Goal: Check status: Check status

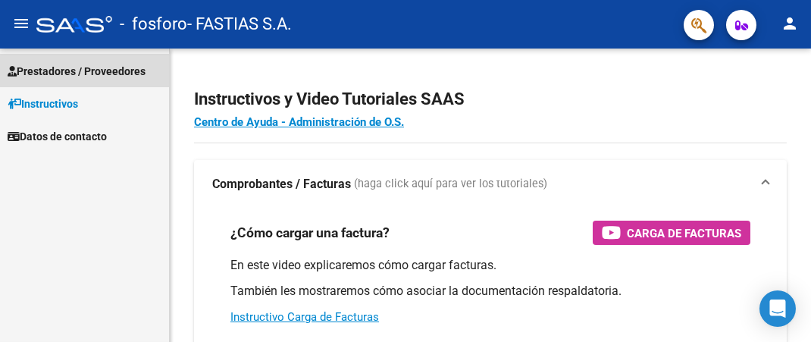
click at [51, 70] on span "Prestadores / Proveedores" at bounding box center [77, 71] width 138 height 17
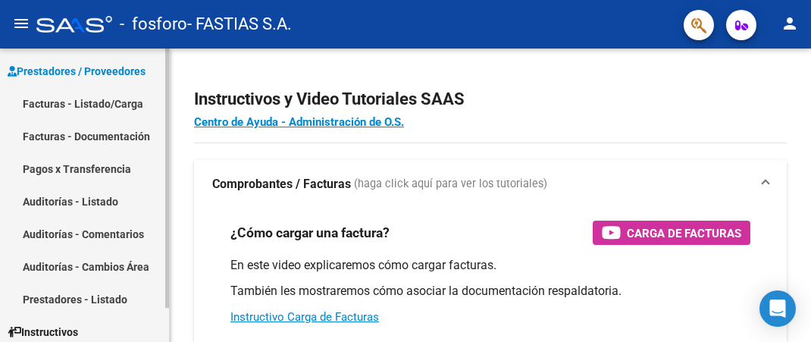
click at [70, 173] on link "Pagos x Transferencia" at bounding box center [84, 168] width 169 height 33
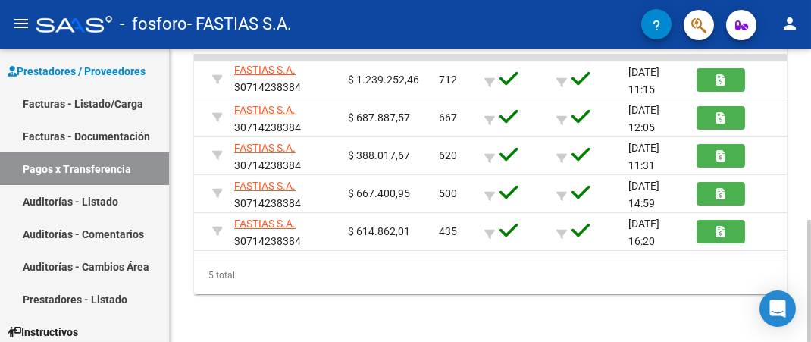
scroll to position [0, 161]
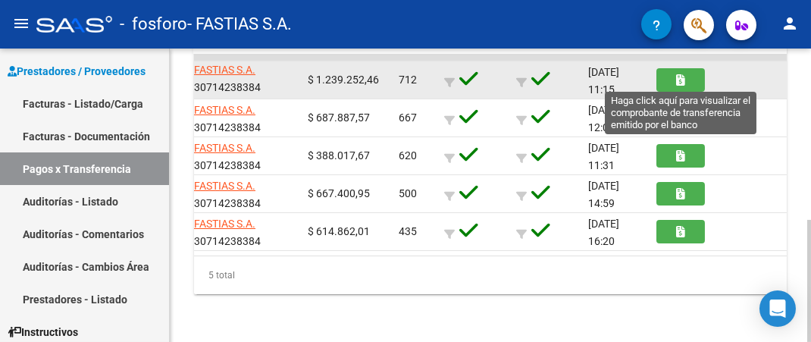
click at [683, 80] on icon "button" at bounding box center [681, 79] width 8 height 11
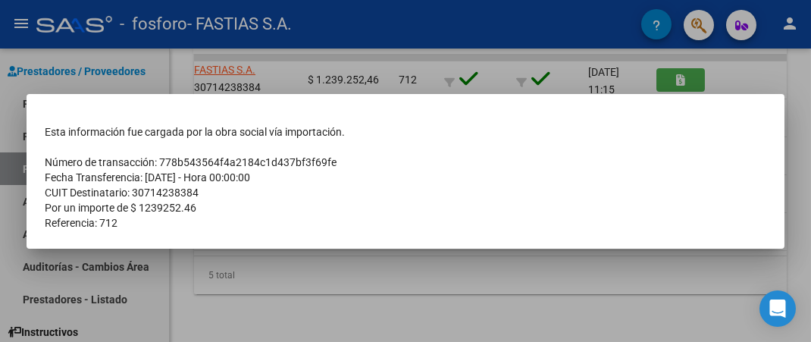
click at [212, 198] on td "CUIT Destinatario: 30714238384" at bounding box center [405, 192] width 721 height 15
click at [371, 68] on div at bounding box center [405, 171] width 811 height 342
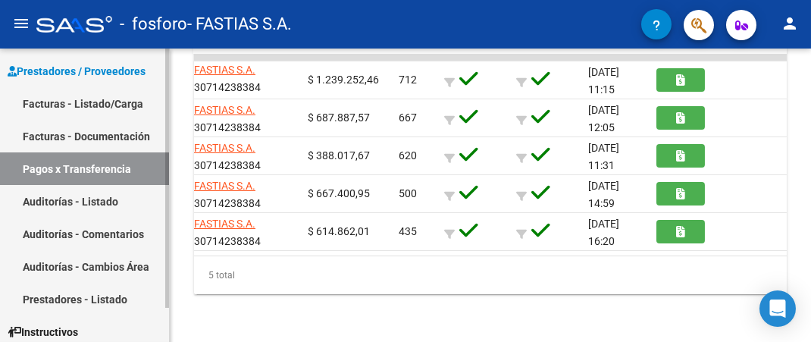
click at [92, 139] on link "Facturas - Documentación" at bounding box center [84, 136] width 169 height 33
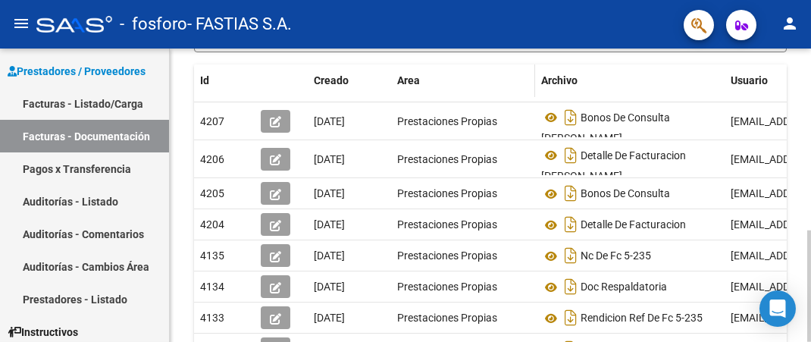
scroll to position [289, 0]
click at [81, 100] on link "Facturas - Listado/Carga" at bounding box center [84, 103] width 169 height 33
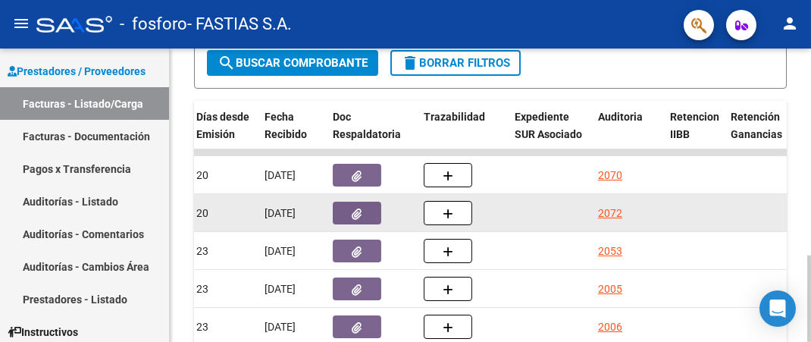
scroll to position [400, 0]
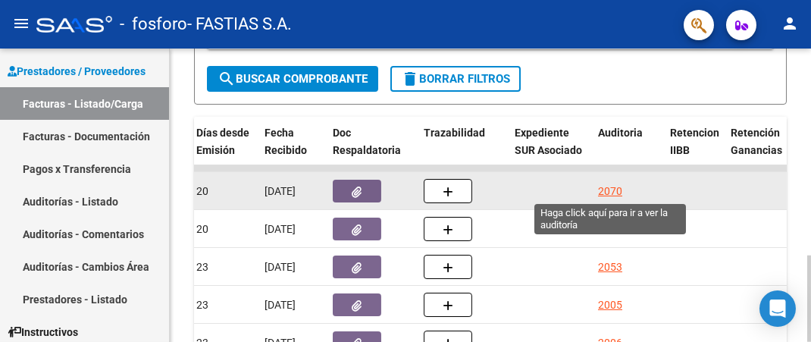
click at [612, 192] on div "2070" at bounding box center [610, 191] width 24 height 17
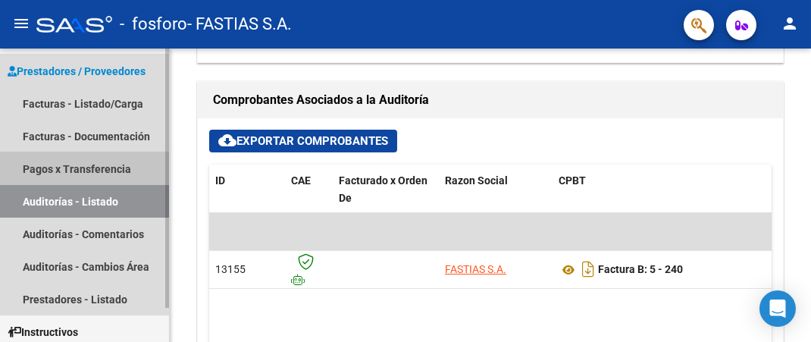
click at [77, 163] on link "Pagos x Transferencia" at bounding box center [84, 168] width 169 height 33
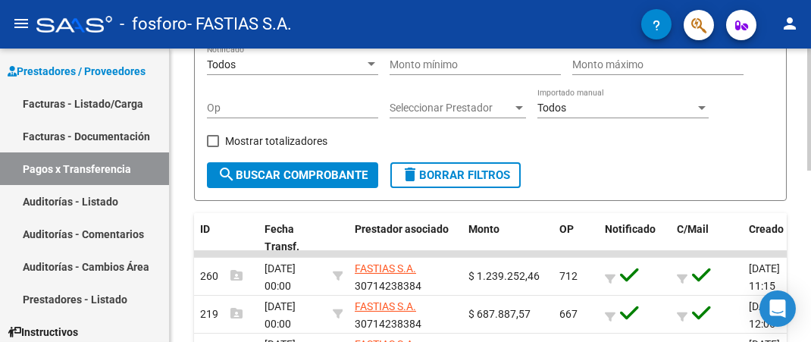
scroll to position [65, 0]
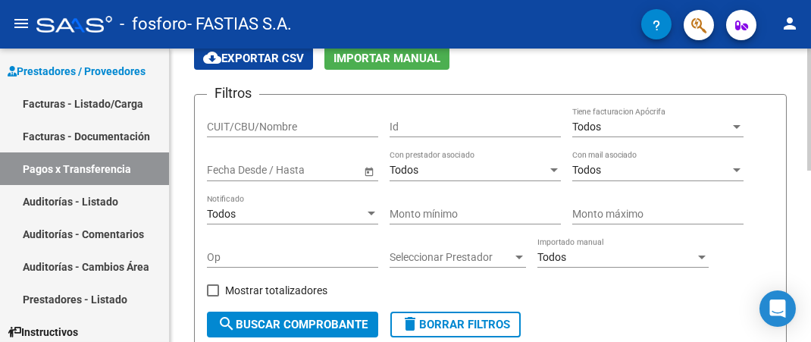
click at [371, 177] on span "Open calendar" at bounding box center [369, 170] width 36 height 36
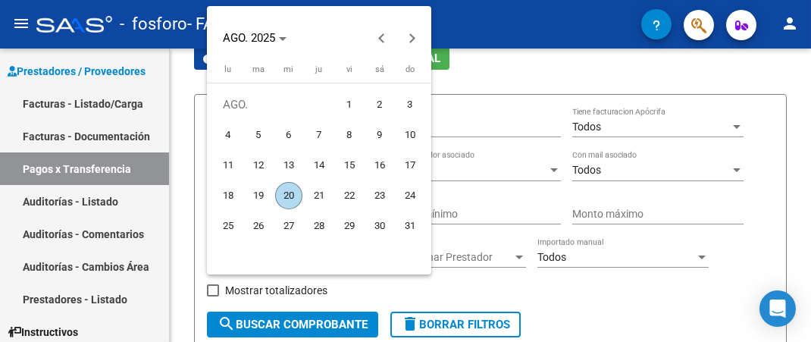
click at [349, 108] on span "1" at bounding box center [349, 104] width 27 height 27
type input "[DATE]"
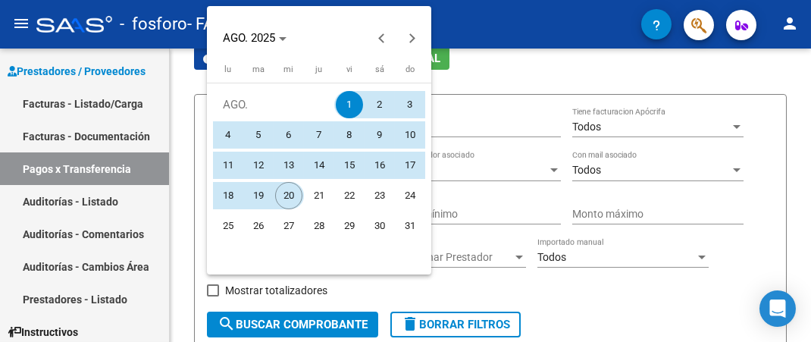
click at [281, 196] on span "20" at bounding box center [288, 195] width 27 height 27
type input "[DATE]"
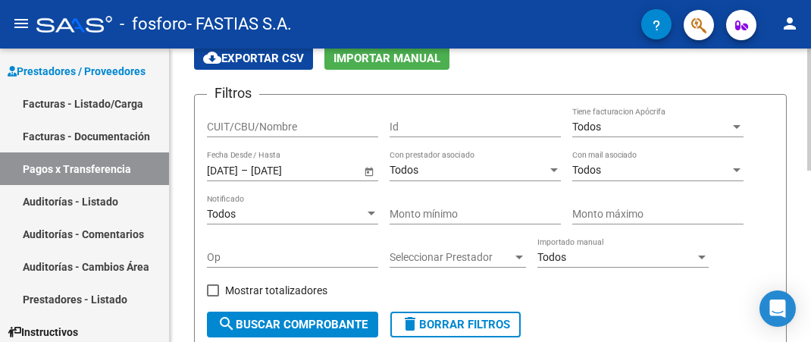
click at [533, 165] on div "Todos" at bounding box center [468, 170] width 158 height 13
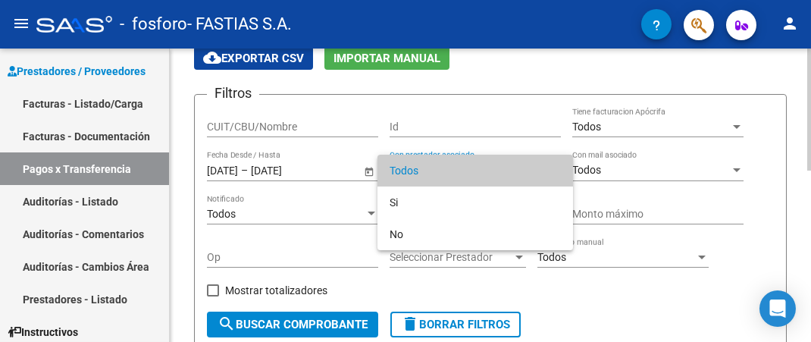
click at [533, 165] on span "Todos" at bounding box center [474, 171] width 171 height 32
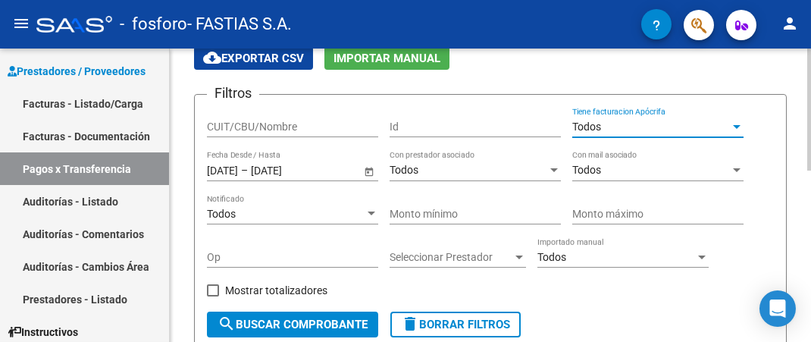
click at [651, 124] on div "Todos" at bounding box center [651, 126] width 158 height 13
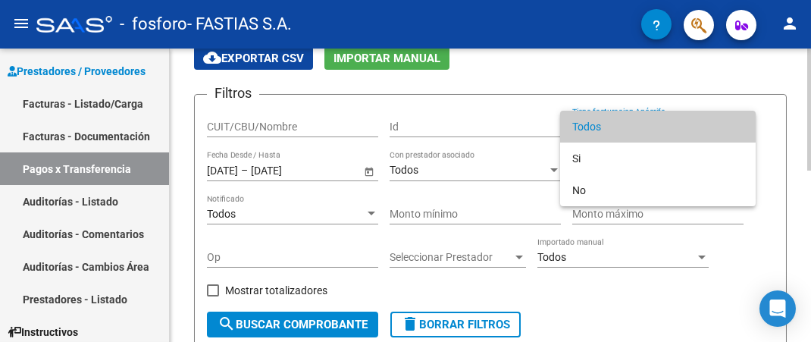
click at [651, 124] on span "Todos" at bounding box center [657, 127] width 171 height 32
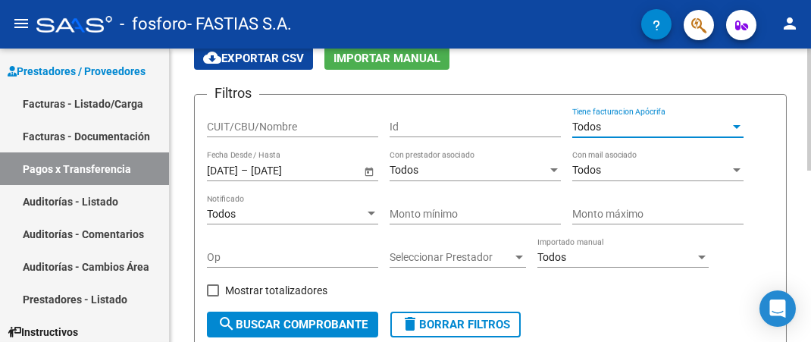
click at [270, 221] on div "Todos" at bounding box center [286, 214] width 158 height 13
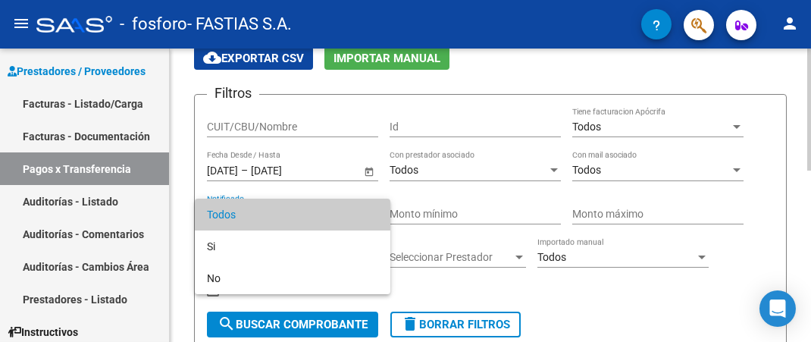
click at [270, 221] on span "Todos" at bounding box center [292, 215] width 171 height 32
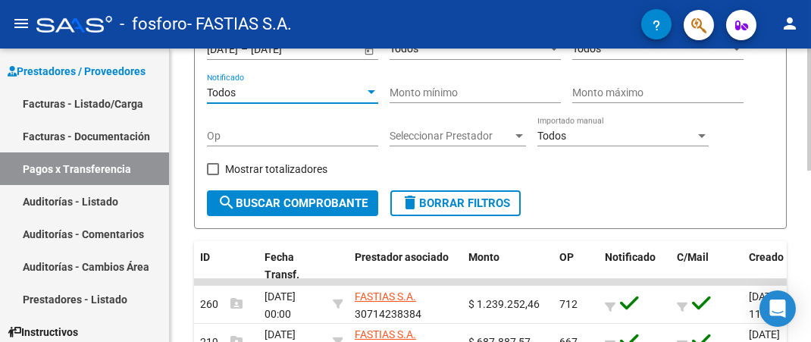
scroll to position [214, 0]
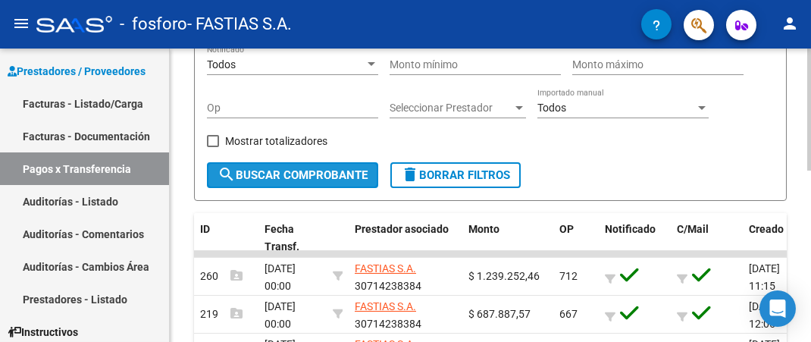
click at [281, 174] on span "search Buscar Comprobante" at bounding box center [292, 175] width 150 height 14
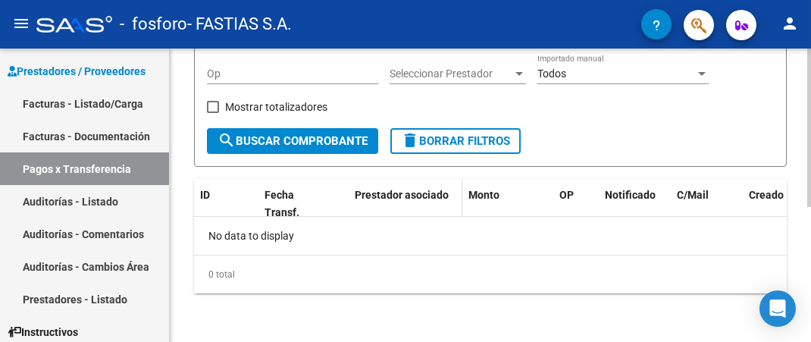
scroll to position [99, 0]
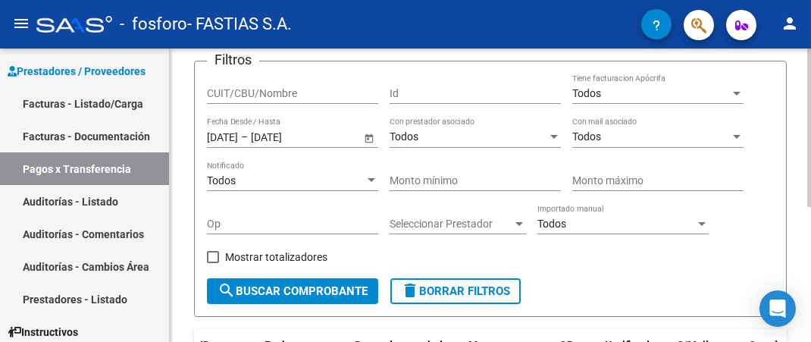
click at [266, 92] on input "CUIT/CBU/Nombre" at bounding box center [292, 93] width 171 height 13
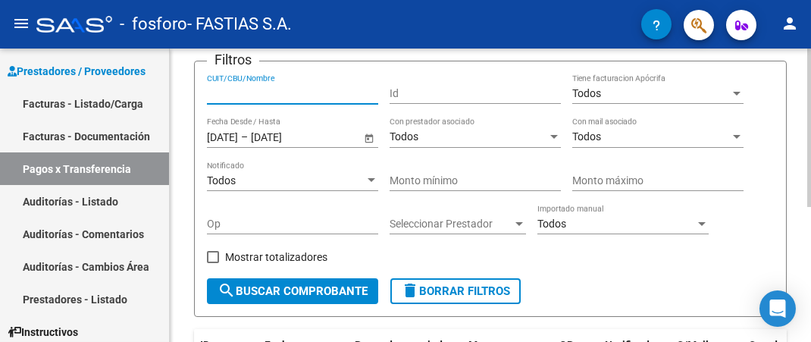
scroll to position [24, 0]
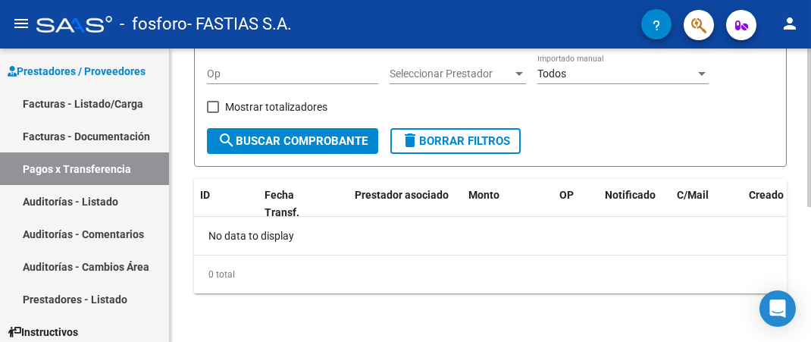
type input "30714238384"
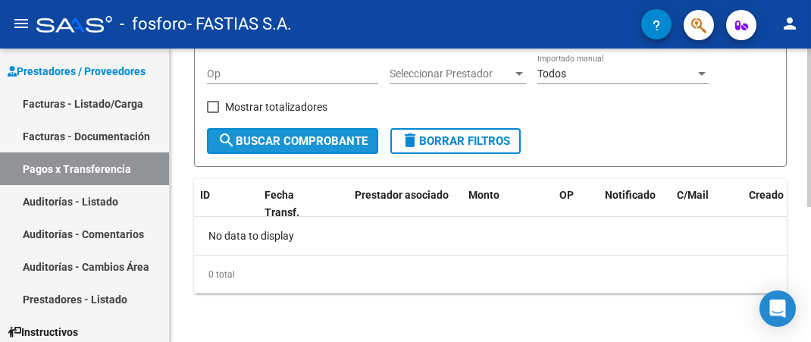
click at [278, 149] on button "search Buscar Comprobante" at bounding box center [292, 141] width 171 height 26
